Goal: Information Seeking & Learning: Check status

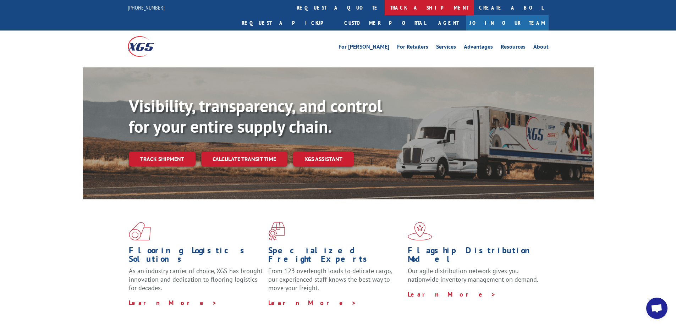
drag, startPoint x: 313, startPoint y: 6, endPoint x: 319, endPoint y: 13, distance: 9.6
click at [385, 6] on link "track a shipment" at bounding box center [429, 7] width 89 height 15
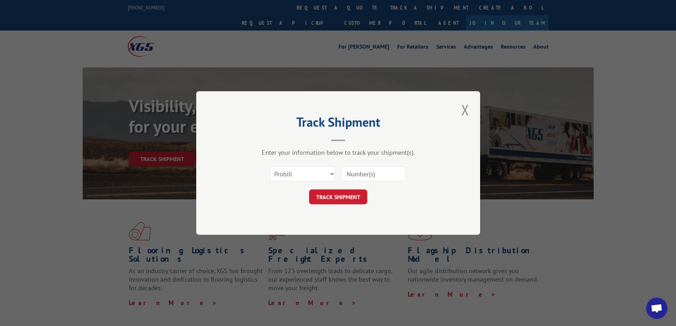
click at [305, 164] on div "Select category... Probill BOL PO" at bounding box center [338, 173] width 213 height 23
drag, startPoint x: 303, startPoint y: 175, endPoint x: 297, endPoint y: 181, distance: 7.8
click at [303, 175] on select "Select category... Probill BOL PO" at bounding box center [302, 173] width 65 height 15
select select "bol"
click at [270, 166] on select "Select category... Probill BOL PO" at bounding box center [302, 173] width 65 height 15
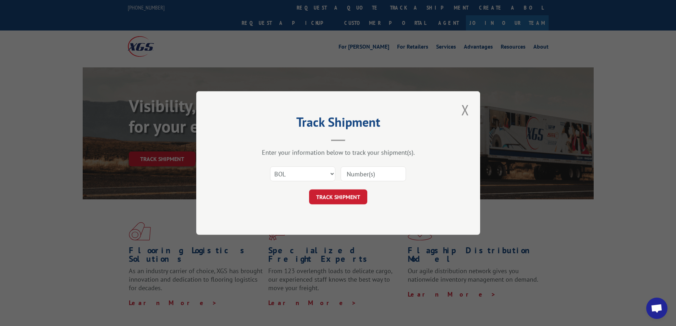
click at [366, 176] on input at bounding box center [373, 173] width 65 height 15
paste input "4896213"
type input "4896213"
click at [309, 189] on button "TRACK SHIPMENT" at bounding box center [338, 196] width 58 height 15
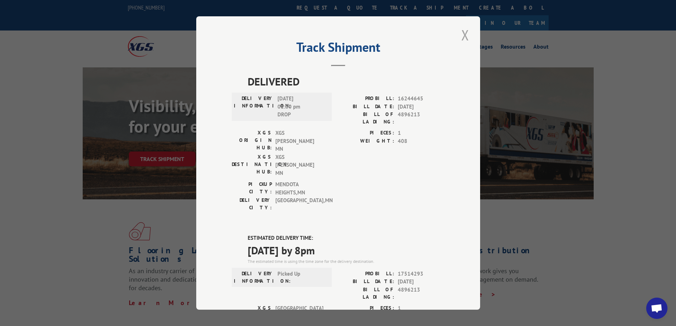
click at [464, 36] on button "Close modal" at bounding box center [465, 35] width 12 height 20
